Goal: Task Accomplishment & Management: Complete application form

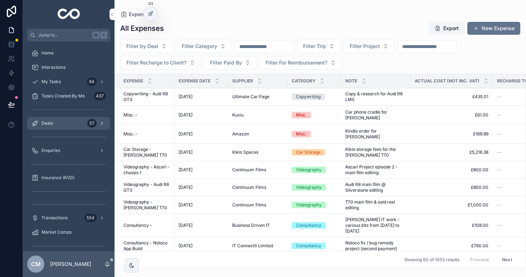
click at [65, 127] on div "Deals 57" at bounding box center [68, 122] width 74 height 11
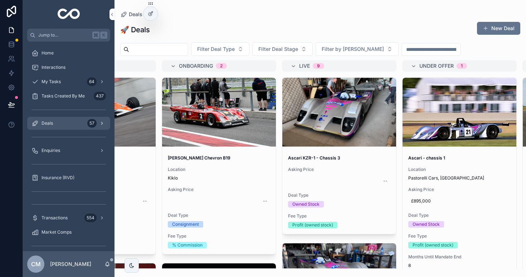
scroll to position [0, 79]
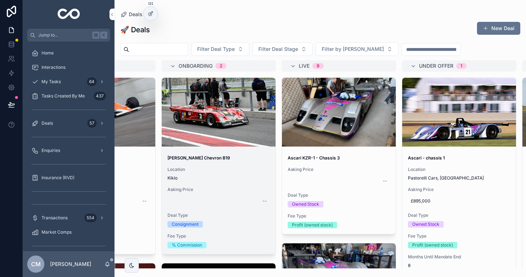
click at [240, 178] on span "Kiklo" at bounding box center [218, 178] width 102 height 6
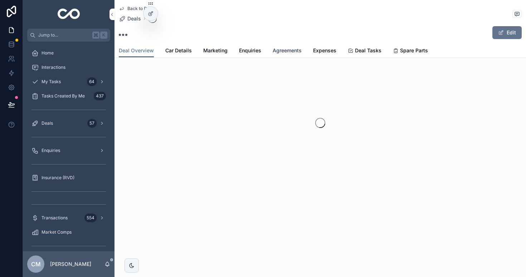
click at [288, 49] on span "Agreements" at bounding box center [287, 50] width 29 height 7
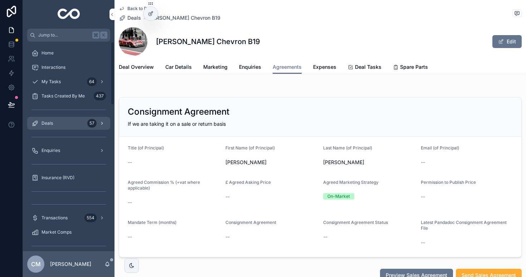
click at [63, 122] on div "Deals 57" at bounding box center [68, 122] width 74 height 11
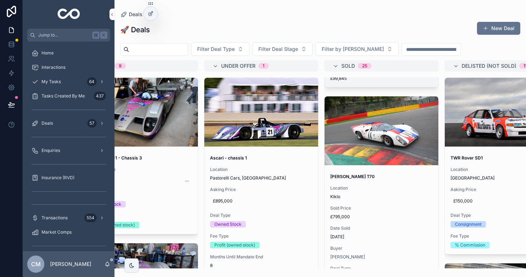
scroll to position [258, 0]
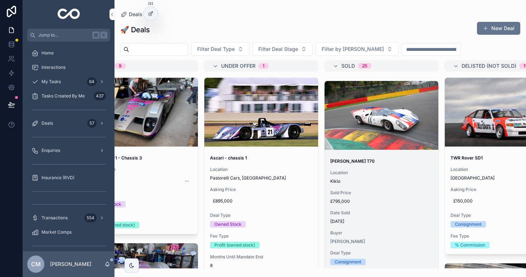
click at [387, 183] on span "Kiklo" at bounding box center [381, 181] width 102 height 6
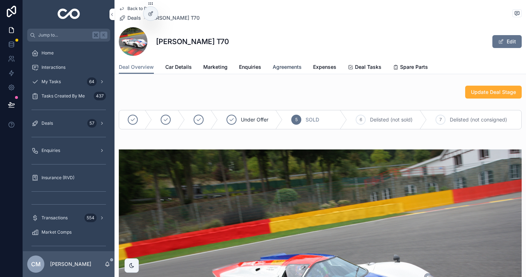
click at [287, 64] on span "Agreements" at bounding box center [287, 66] width 29 height 7
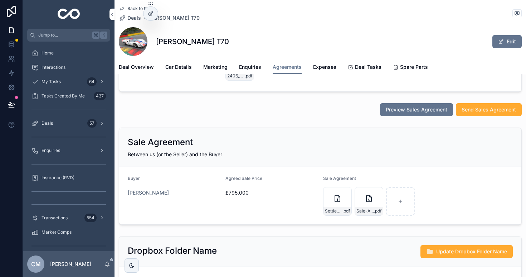
scroll to position [181, 0]
click at [366, 208] on span "Sale-Agreement_Lola-T70-Mk3B_Bryant_BOS" at bounding box center [365, 211] width 18 height 6
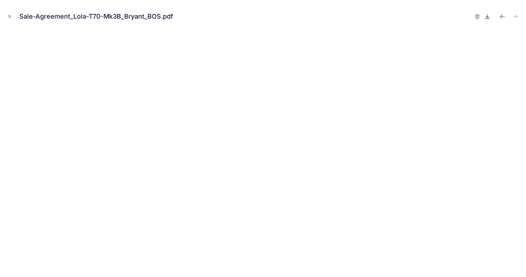
click at [487, 14] on icon at bounding box center [488, 17] width 6 height 6
click at [9, 16] on icon "Close modal" at bounding box center [10, 16] width 3 height 3
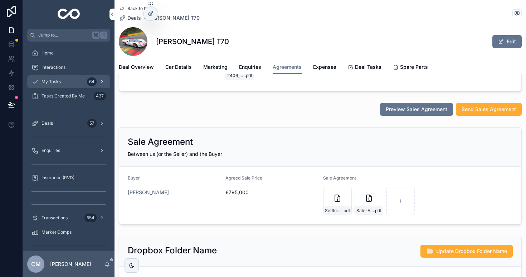
click at [55, 84] on span "My Tasks" at bounding box center [51, 82] width 19 height 6
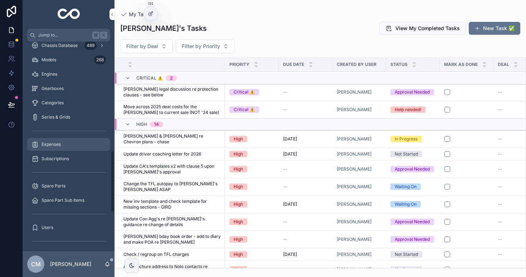
click at [63, 144] on div "Expenses" at bounding box center [68, 143] width 74 height 11
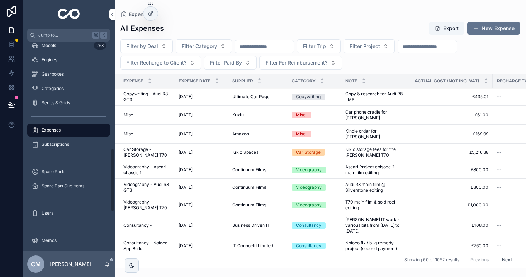
scroll to position [352, 0]
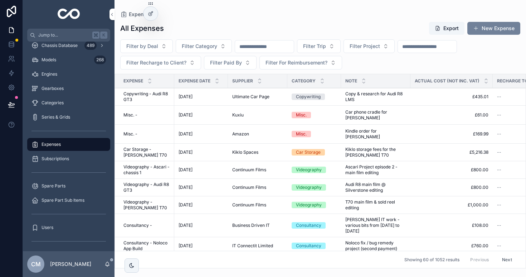
click at [501, 31] on button "New Expense" at bounding box center [493, 28] width 53 height 13
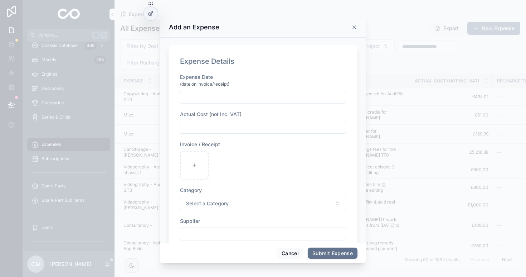
click at [209, 98] on input "scrollable content" at bounding box center [262, 97] width 165 height 10
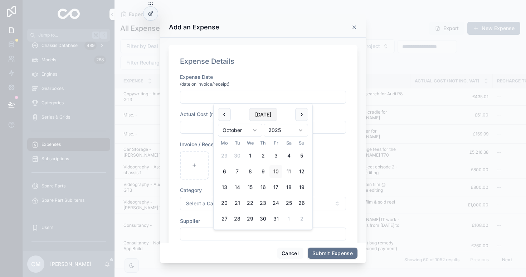
click at [261, 116] on button "[DATE]" at bounding box center [263, 114] width 28 height 13
click at [264, 171] on button "9" at bounding box center [263, 171] width 13 height 13
type input "**********"
click at [200, 122] on input "scrollable content" at bounding box center [262, 127] width 165 height 10
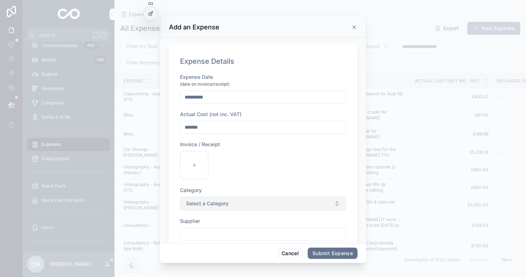
type input "*******"
click at [202, 201] on span "Select a Category" at bounding box center [207, 203] width 43 height 7
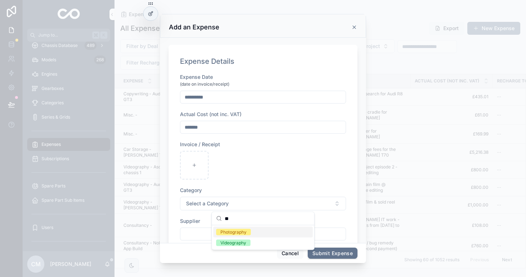
type input "**"
click at [235, 230] on div "Photography" at bounding box center [233, 232] width 26 height 6
click at [252, 172] on div "scrollable content" at bounding box center [263, 165] width 166 height 29
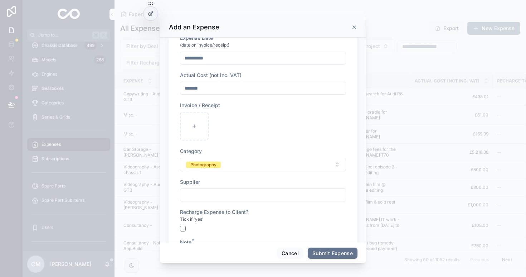
click at [210, 187] on div "Supplier" at bounding box center [263, 189] width 166 height 23
click at [214, 193] on input "scrollable content" at bounding box center [262, 195] width 165 height 10
type input "*"
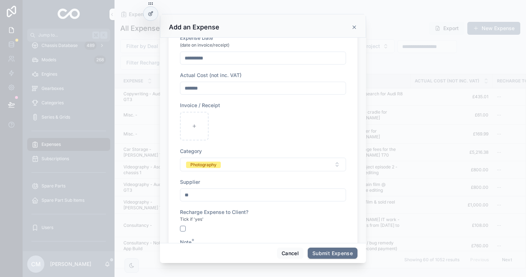
type input "*"
type input "*********"
click at [181, 121] on div "scrollable content" at bounding box center [194, 126] width 29 height 29
type input "**********"
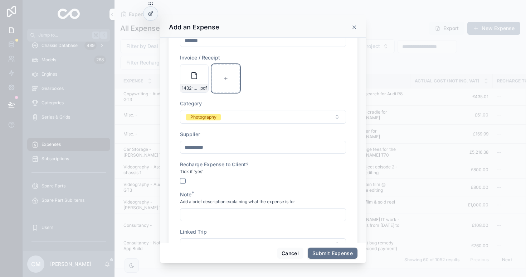
scroll to position [115, 0]
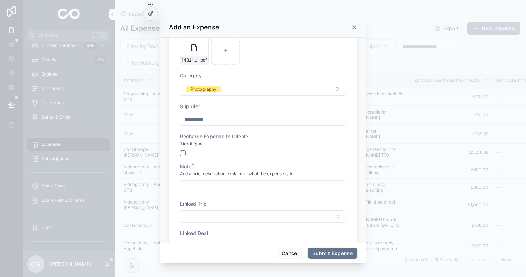
click at [206, 188] on input "scrollable content" at bounding box center [262, 186] width 165 height 10
type input "*"
type input "**********"
click at [236, 148] on div "Recharge Expense to Client? Tick if 'yes'" at bounding box center [263, 144] width 166 height 23
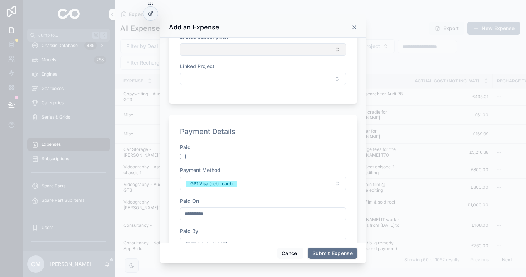
scroll to position [349, 0]
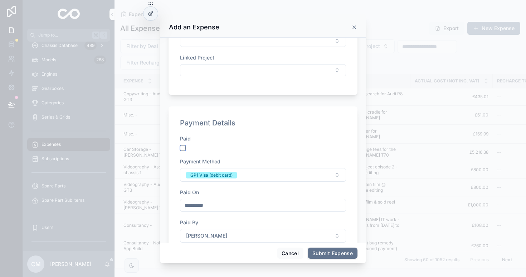
click at [184, 146] on button "scrollable content" at bounding box center [183, 148] width 6 height 6
click at [208, 168] on button "GP1 Visa (debit card)" at bounding box center [263, 175] width 166 height 14
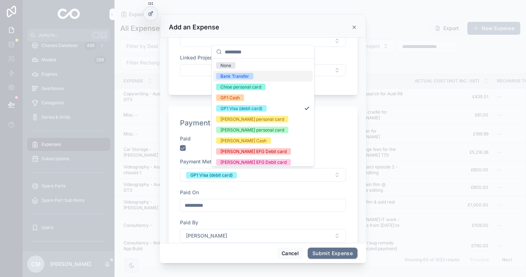
click at [235, 76] on div "Bank Transfer" at bounding box center [234, 76] width 29 height 6
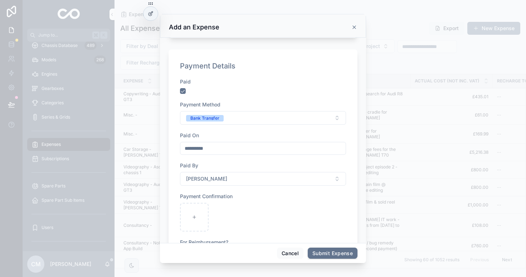
scroll to position [413, 0]
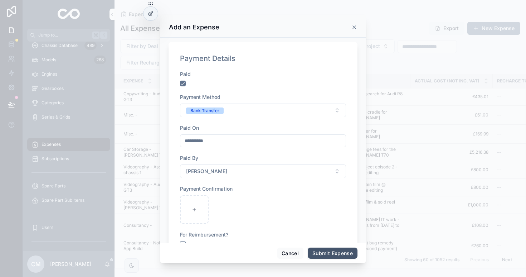
click at [339, 250] on button "Submit Expense" at bounding box center [333, 252] width 50 height 11
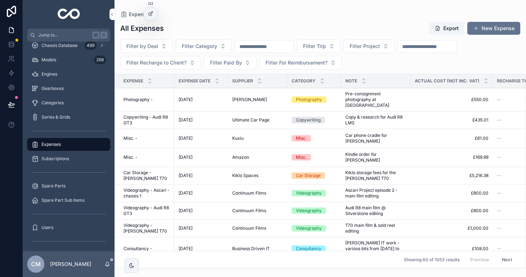
click at [136, 97] on span "Photography -" at bounding box center [137, 100] width 29 height 6
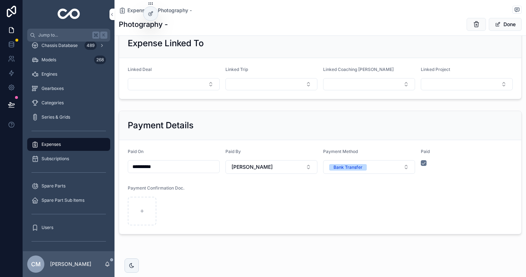
scroll to position [241, 0]
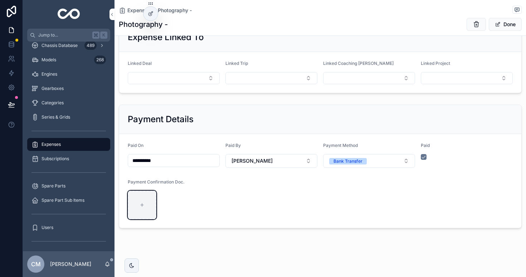
click at [145, 201] on div "scrollable content" at bounding box center [142, 204] width 29 height 29
type input "**********"
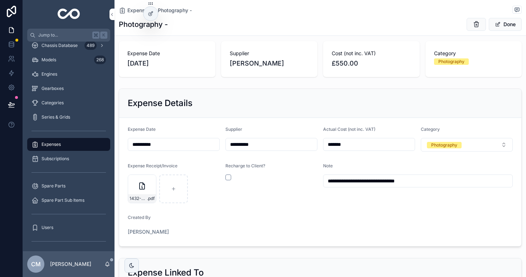
scroll to position [0, 0]
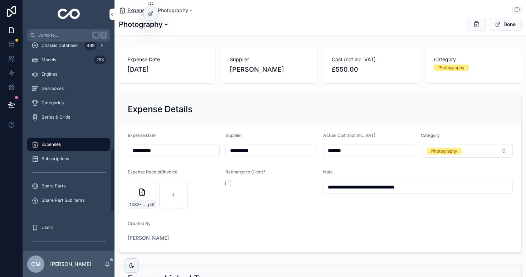
click at [136, 11] on span "Expenses" at bounding box center [138, 10] width 23 height 7
